Goal: Transaction & Acquisition: Purchase product/service

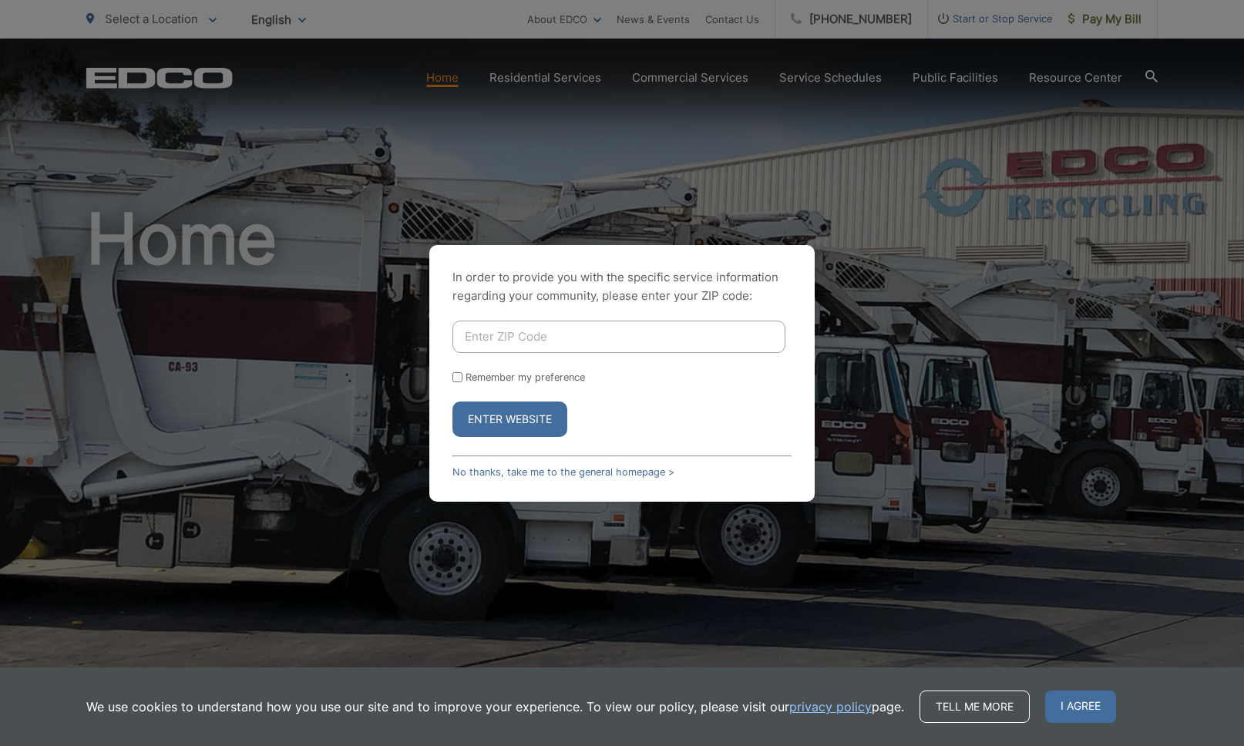
click at [611, 341] on input "Enter ZIP Code" at bounding box center [618, 337] width 333 height 32
type input "90275"
click at [509, 418] on button "Enter Website" at bounding box center [509, 418] width 115 height 35
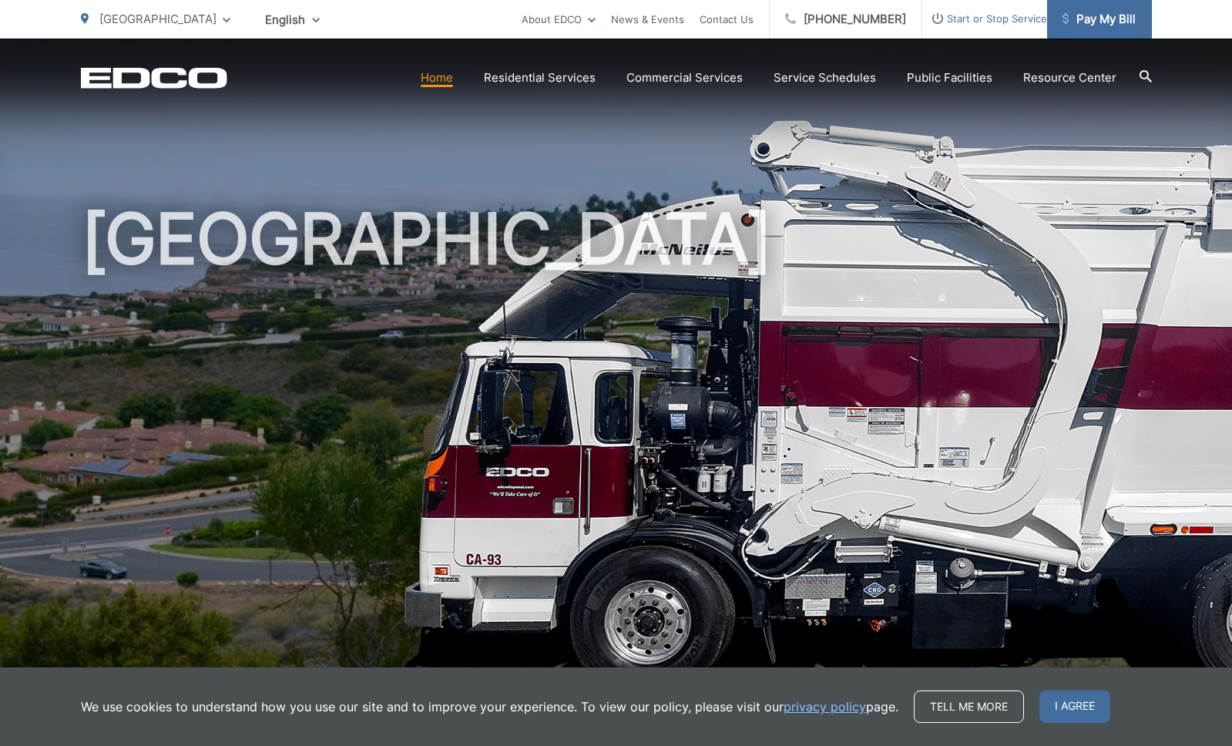
click at [1081, 12] on span "Pay My Bill" at bounding box center [1098, 19] width 73 height 18
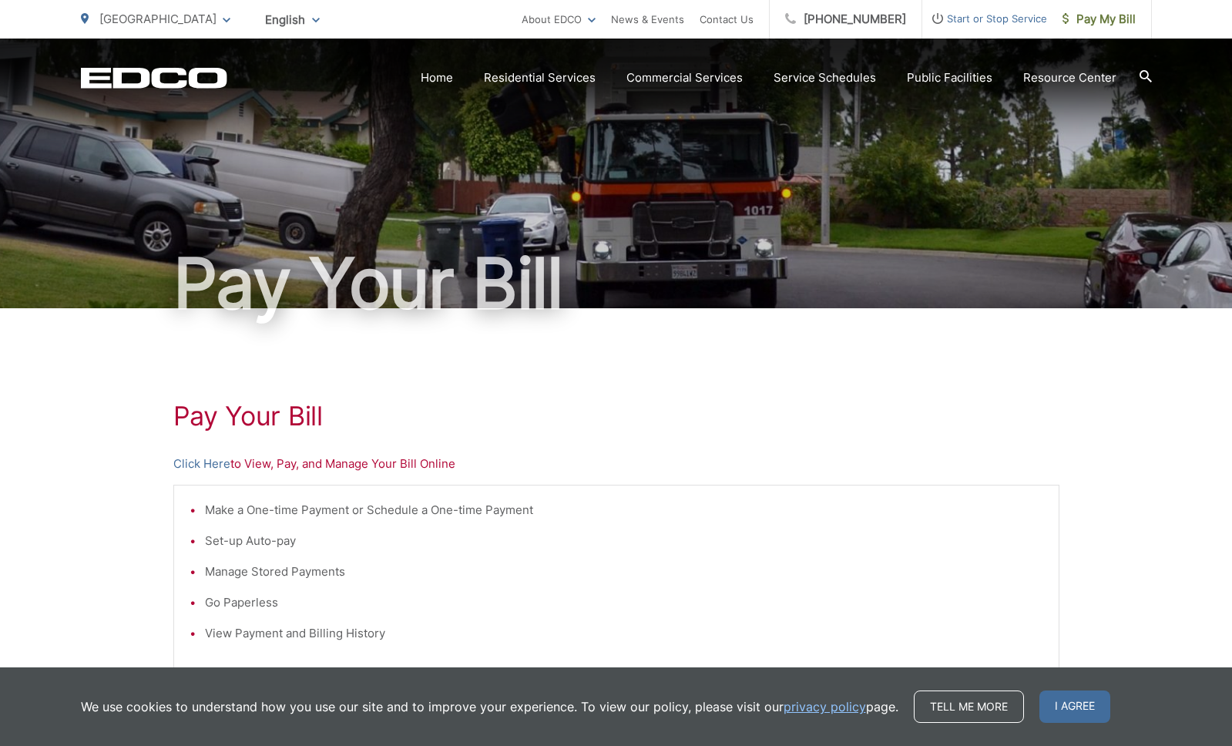
click at [253, 507] on li "Make a One-time Payment or Schedule a One-time Payment" at bounding box center [624, 510] width 838 height 18
click at [277, 510] on li "Make a One-time Payment or Schedule a One-time Payment" at bounding box center [624, 510] width 838 height 18
click at [283, 465] on p "Click Here to View, Pay, and Manage Your Bill Online" at bounding box center [616, 464] width 886 height 18
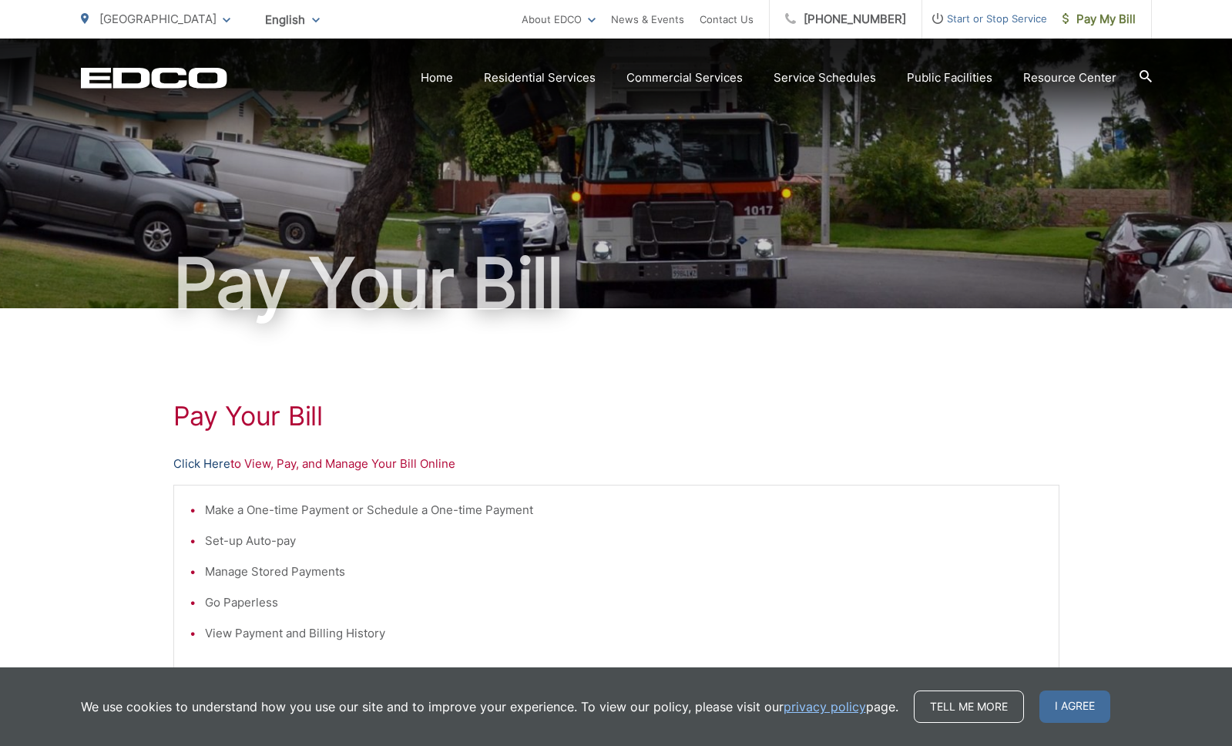
click at [220, 466] on link "Click Here" at bounding box center [201, 464] width 57 height 18
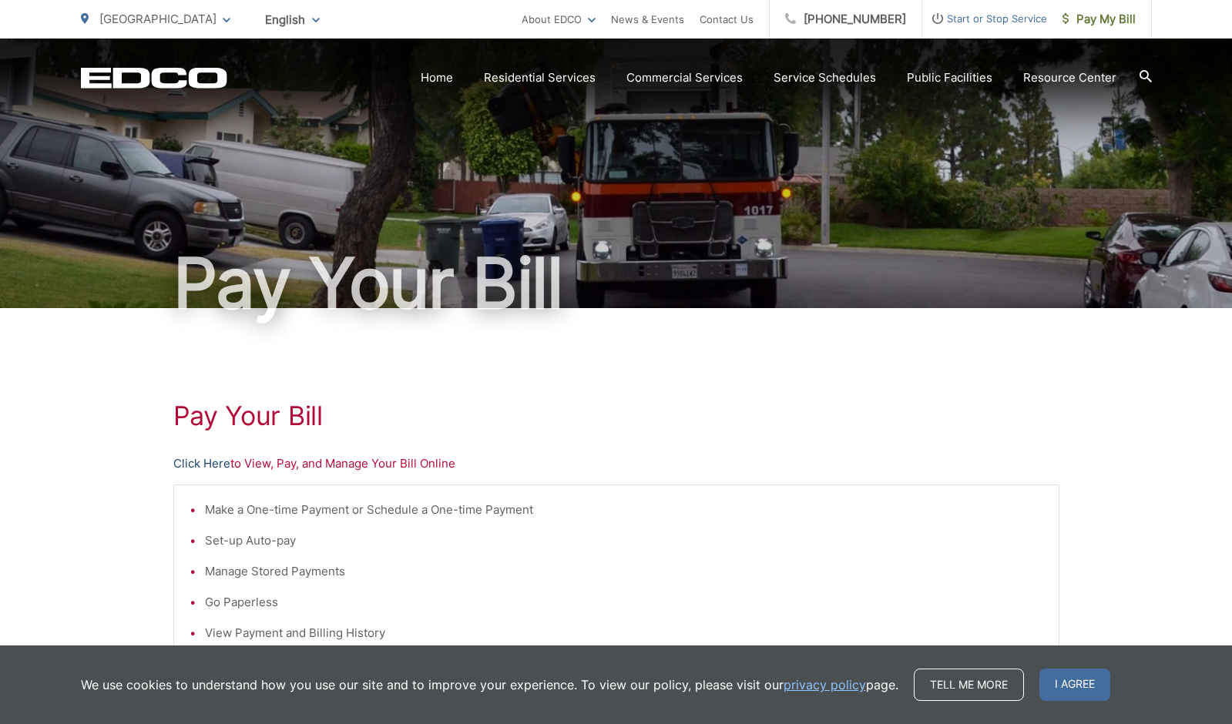
click at [220, 464] on link "Click Here" at bounding box center [201, 464] width 57 height 18
